Goal: Task Accomplishment & Management: Manage account settings

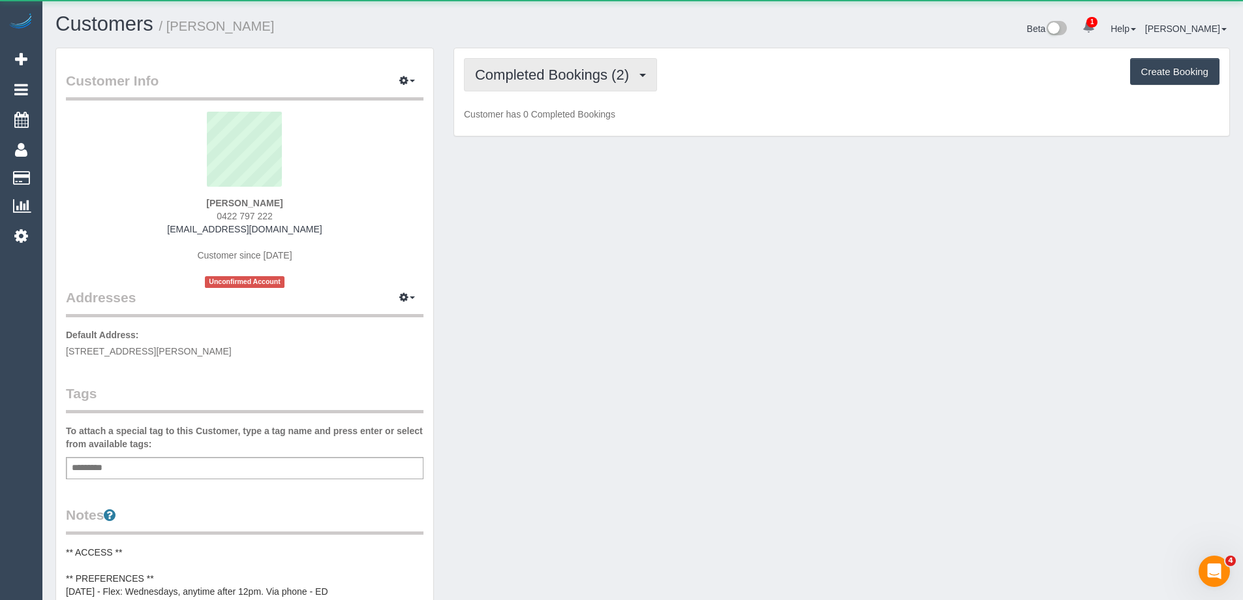
click at [609, 74] on span "Completed Bookings (2)" at bounding box center [555, 75] width 161 height 16
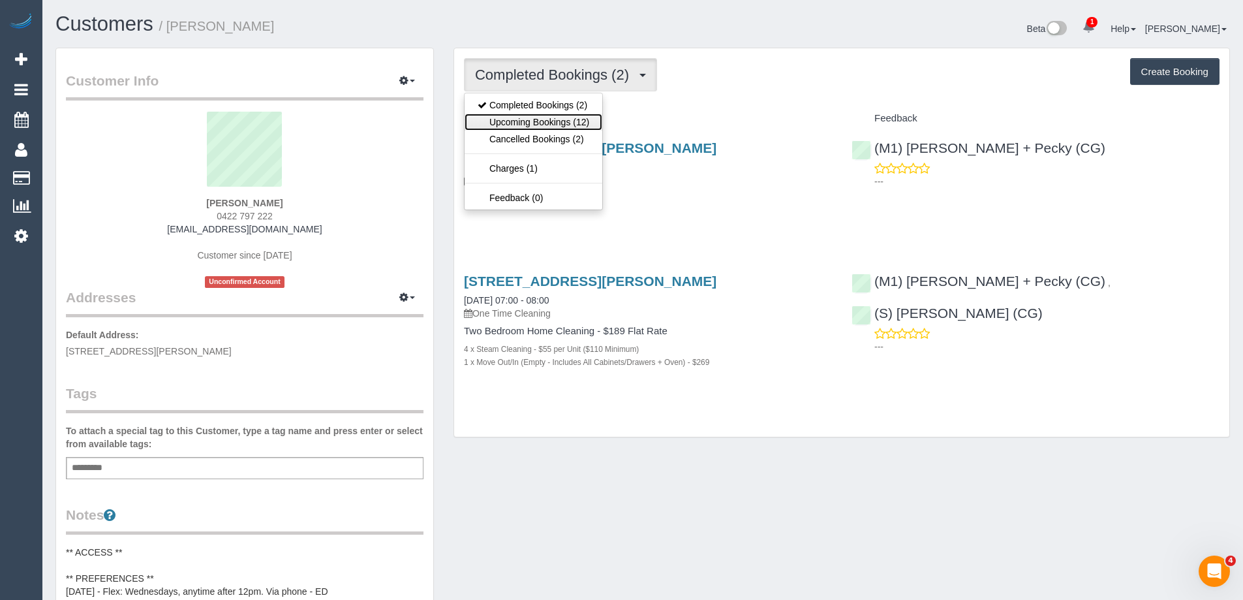
click at [572, 119] on link "Upcoming Bookings (12)" at bounding box center [534, 122] width 138 height 17
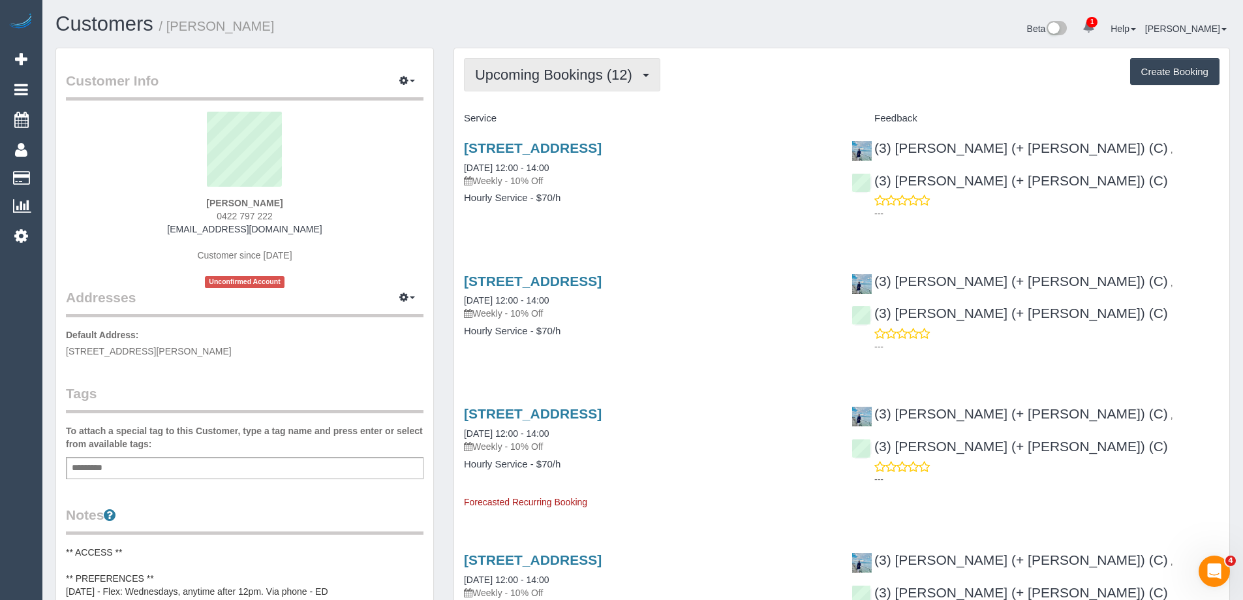
click at [583, 70] on span "Upcoming Bookings (12)" at bounding box center [557, 75] width 164 height 16
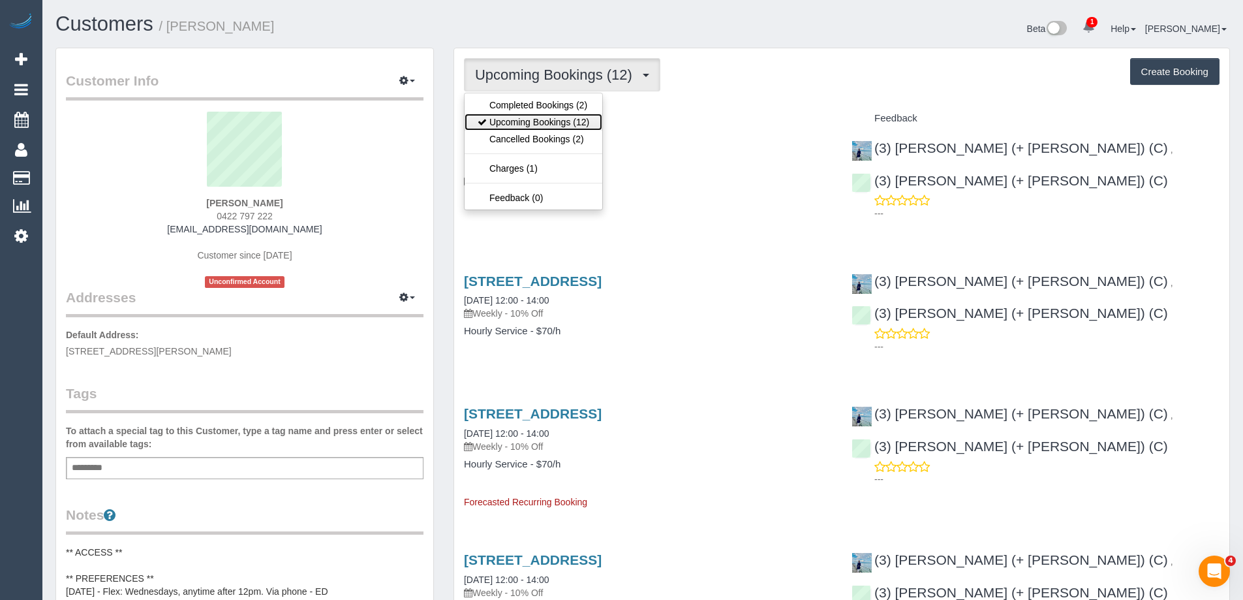
click at [572, 119] on link "Upcoming Bookings (12)" at bounding box center [534, 122] width 138 height 17
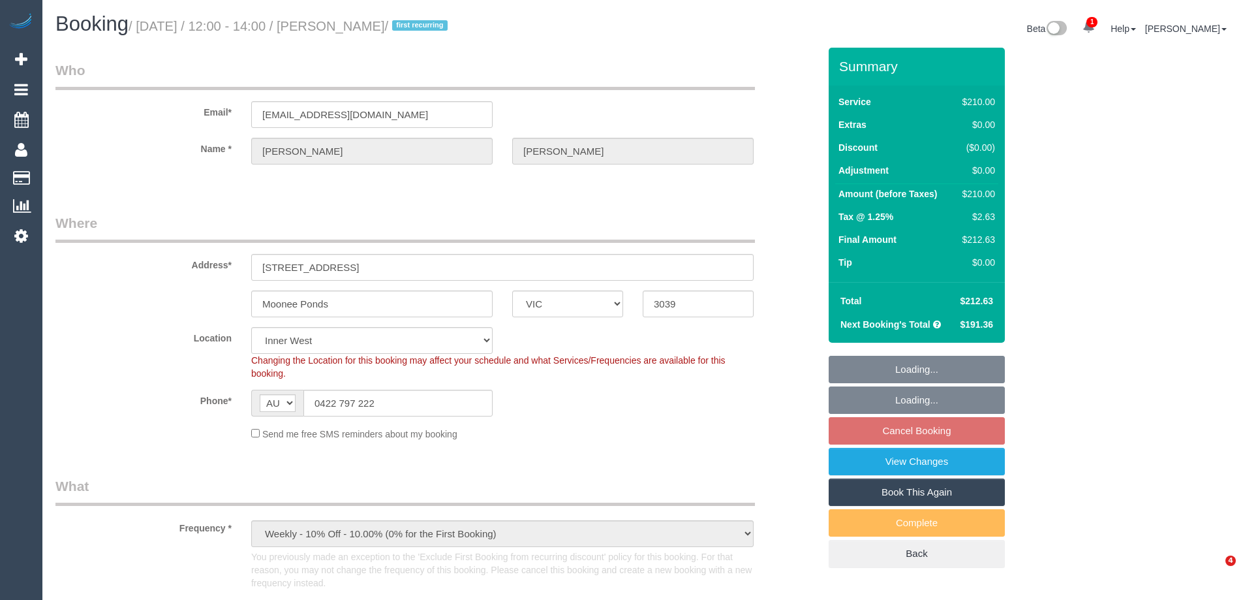
select select "VIC"
select select "180"
select select "number:27"
select select "number:14"
select select "number:19"
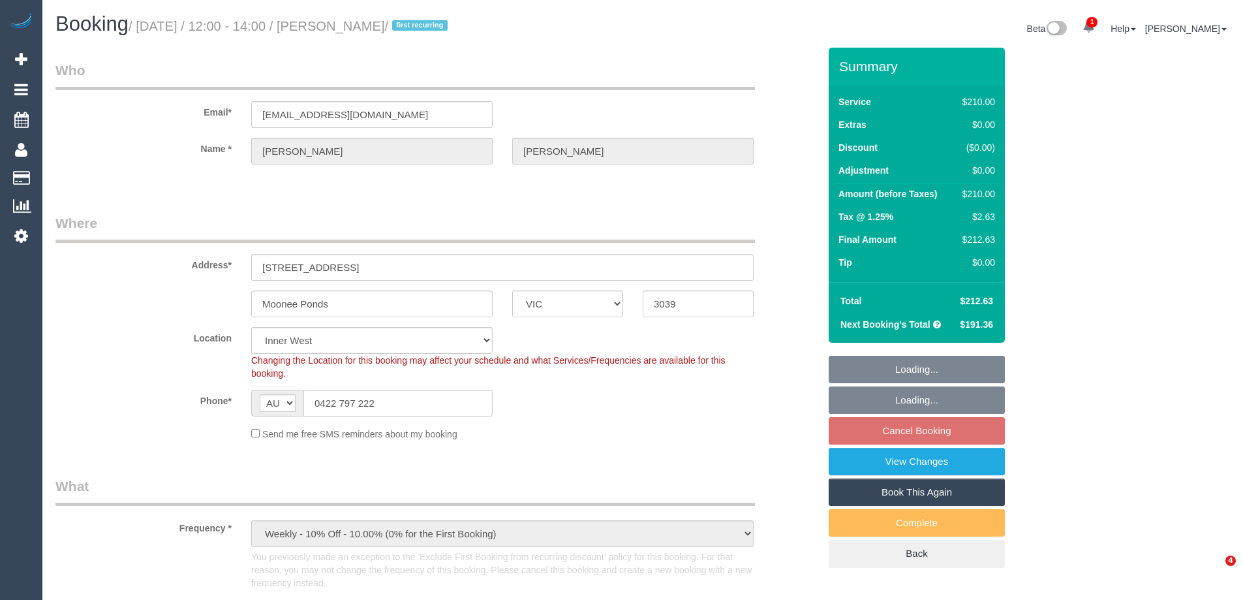
select select "number:34"
select select "object:1619"
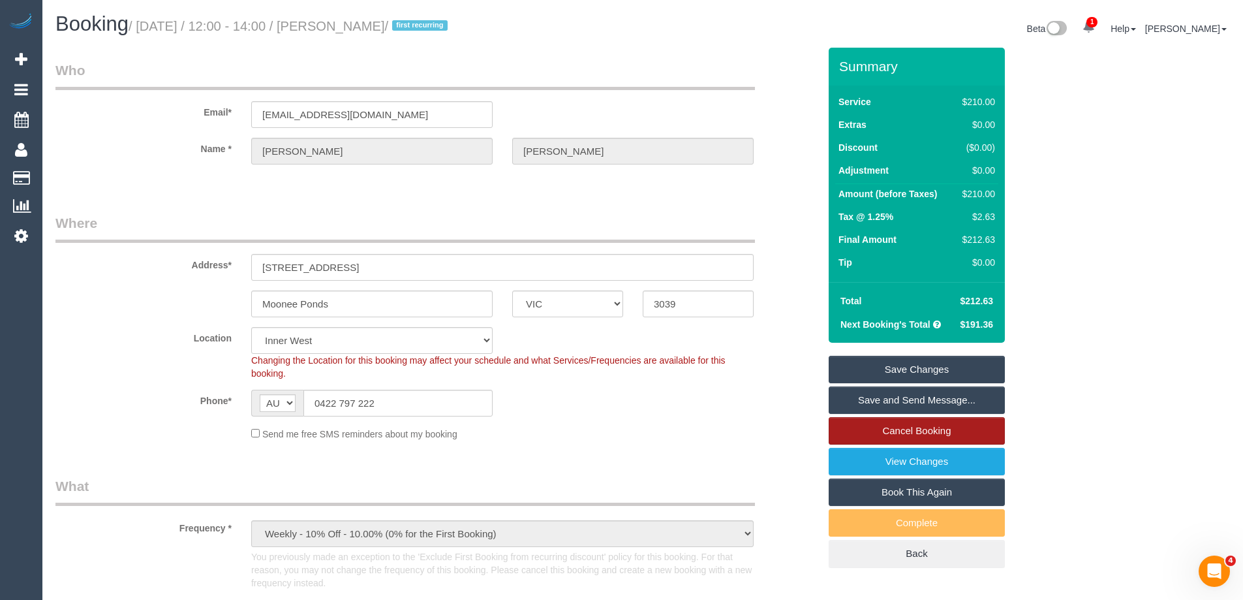
click at [942, 433] on link "Cancel Booking" at bounding box center [917, 430] width 176 height 27
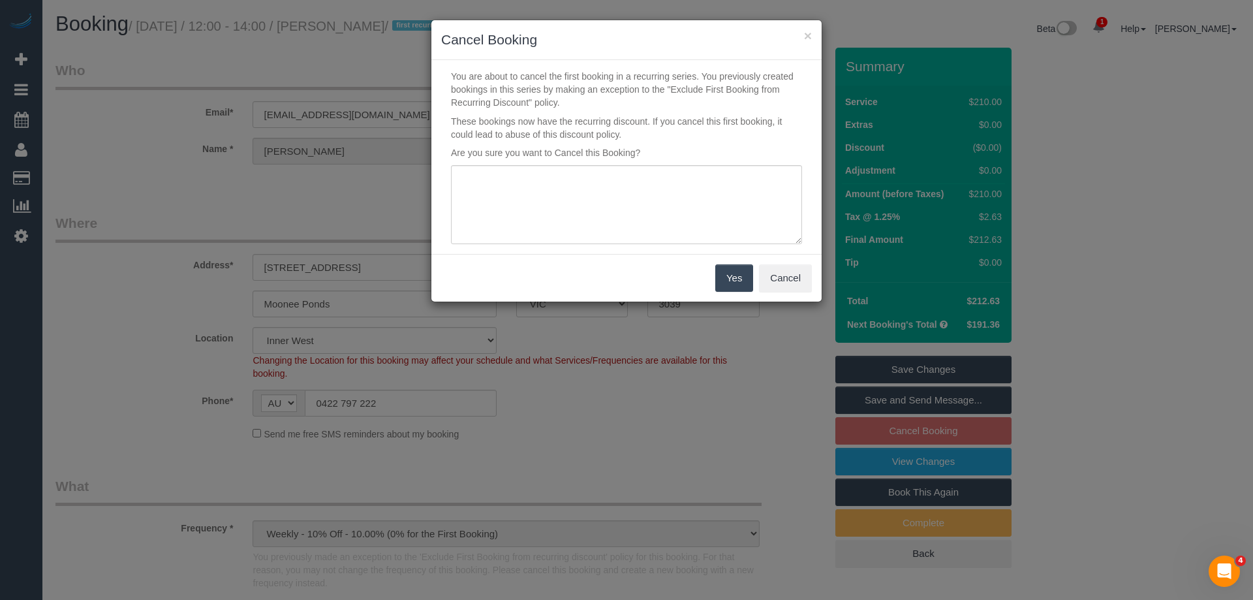
click at [672, 161] on div "You are about to cancel the first booking in a recurring series. You previously…" at bounding box center [626, 157] width 390 height 194
click at [659, 186] on textarea at bounding box center [626, 205] width 351 height 80
click at [669, 194] on textarea at bounding box center [626, 205] width 351 height 80
type textarea "Customer has covid via text VC"
click at [744, 281] on button "Yes" at bounding box center [734, 277] width 38 height 27
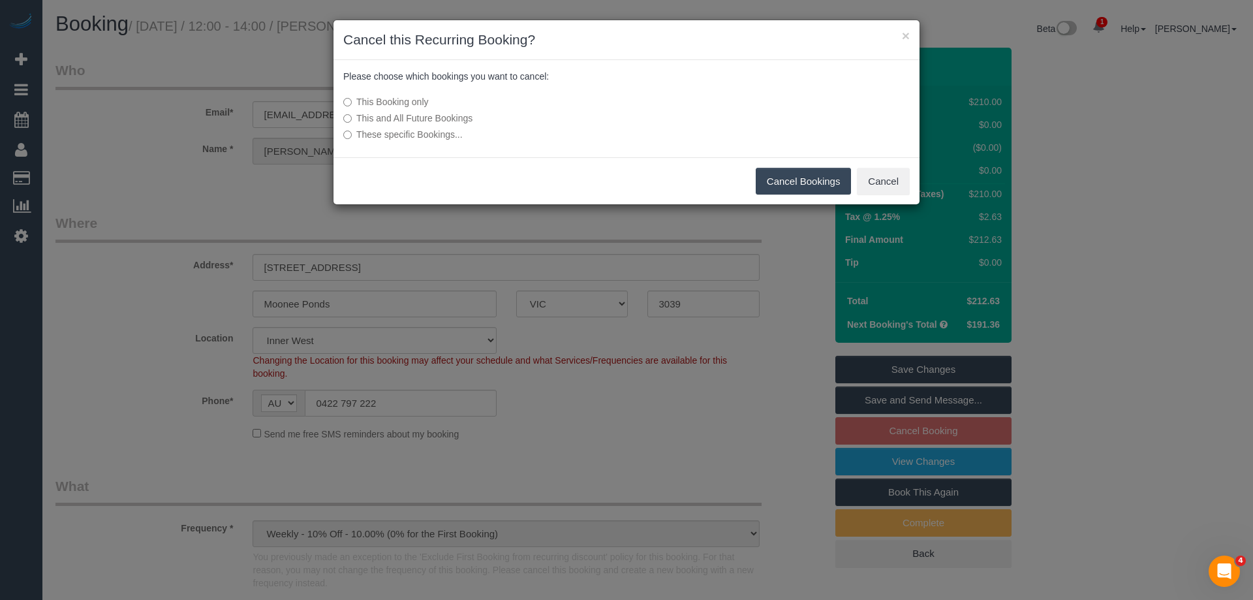
click at [805, 180] on button "Cancel Bookings" at bounding box center [804, 181] width 96 height 27
